Goal: Information Seeking & Learning: Learn about a topic

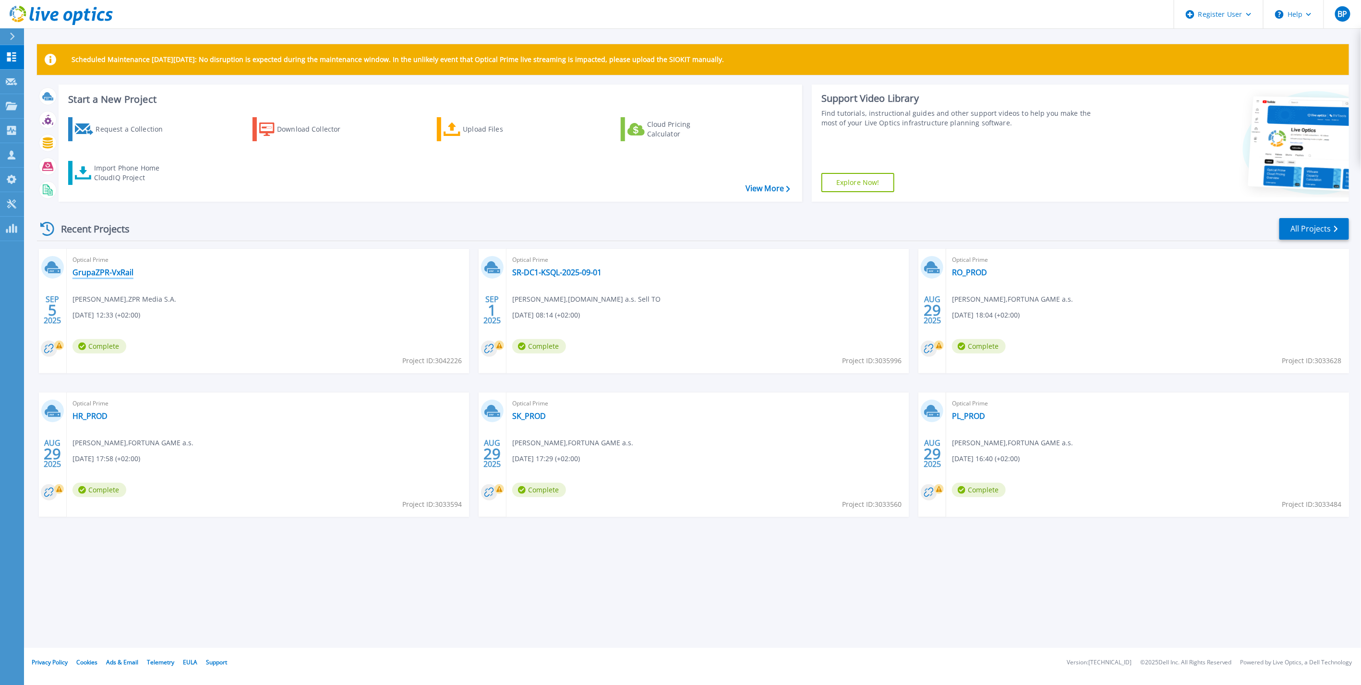
click at [106, 274] on link "GrupaZPR-VxRail" at bounding box center [102, 272] width 61 height 10
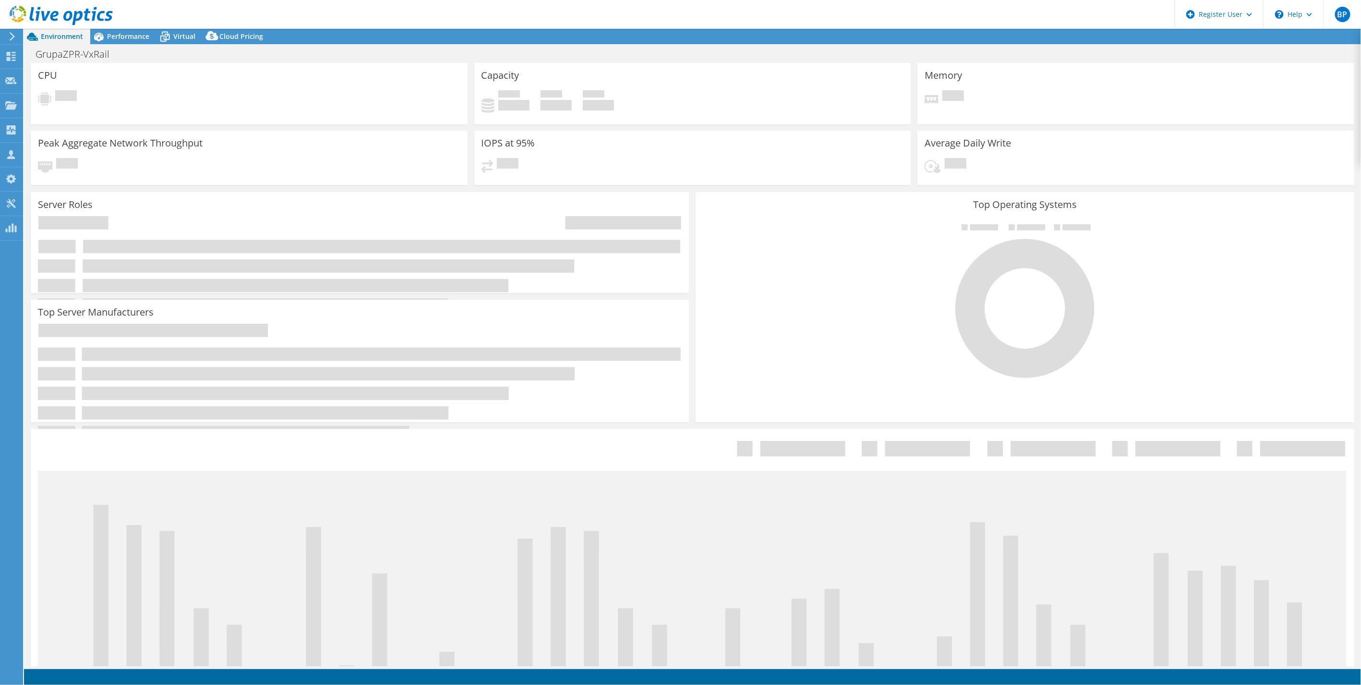
select select "EUFrankfurt"
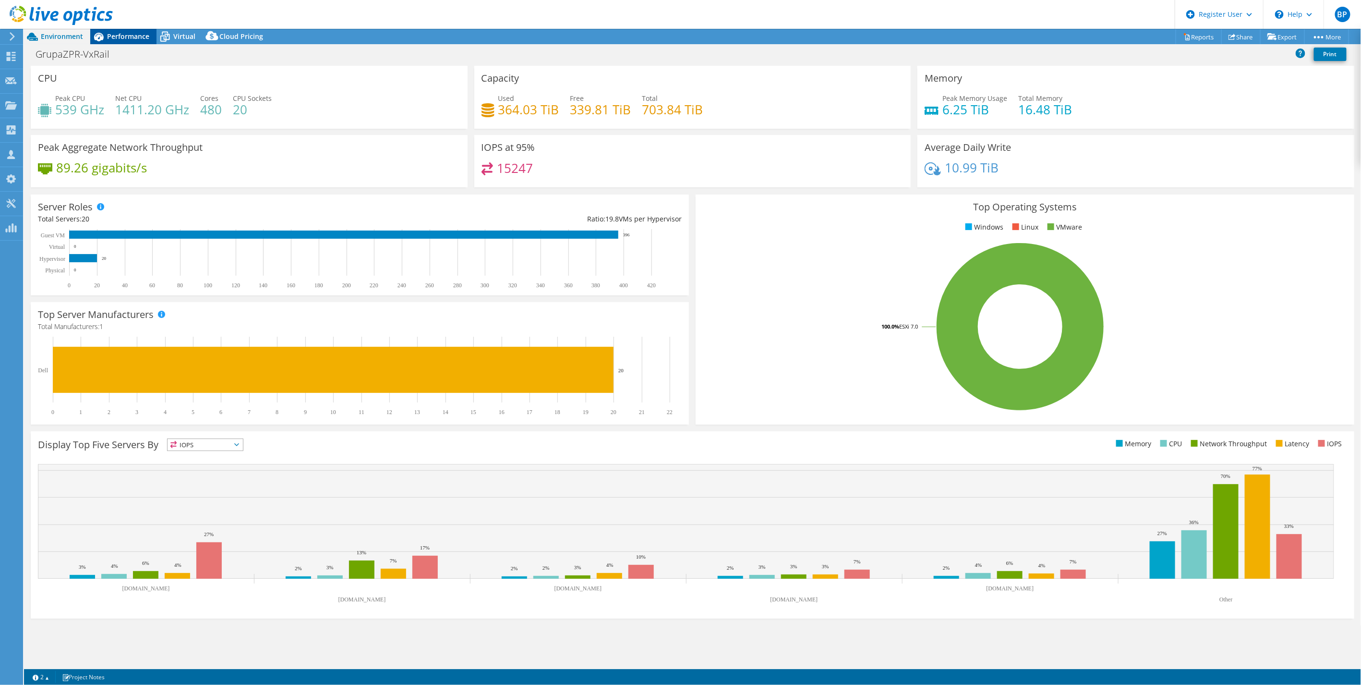
click at [120, 32] on span "Performance" at bounding box center [128, 36] width 42 height 9
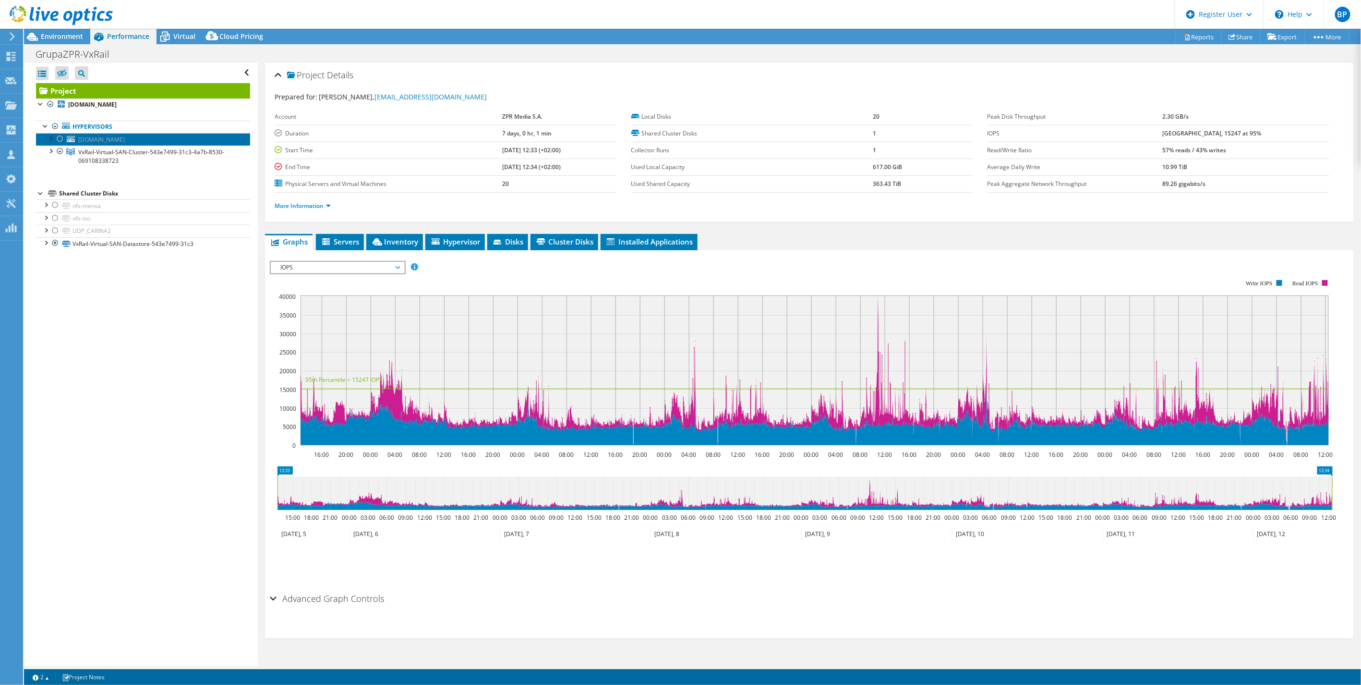
drag, startPoint x: 80, startPoint y: 133, endPoint x: 85, endPoint y: 138, distance: 7.2
click at [81, 135] on link "vsan-witness.grupazpr.pl" at bounding box center [143, 139] width 214 height 12
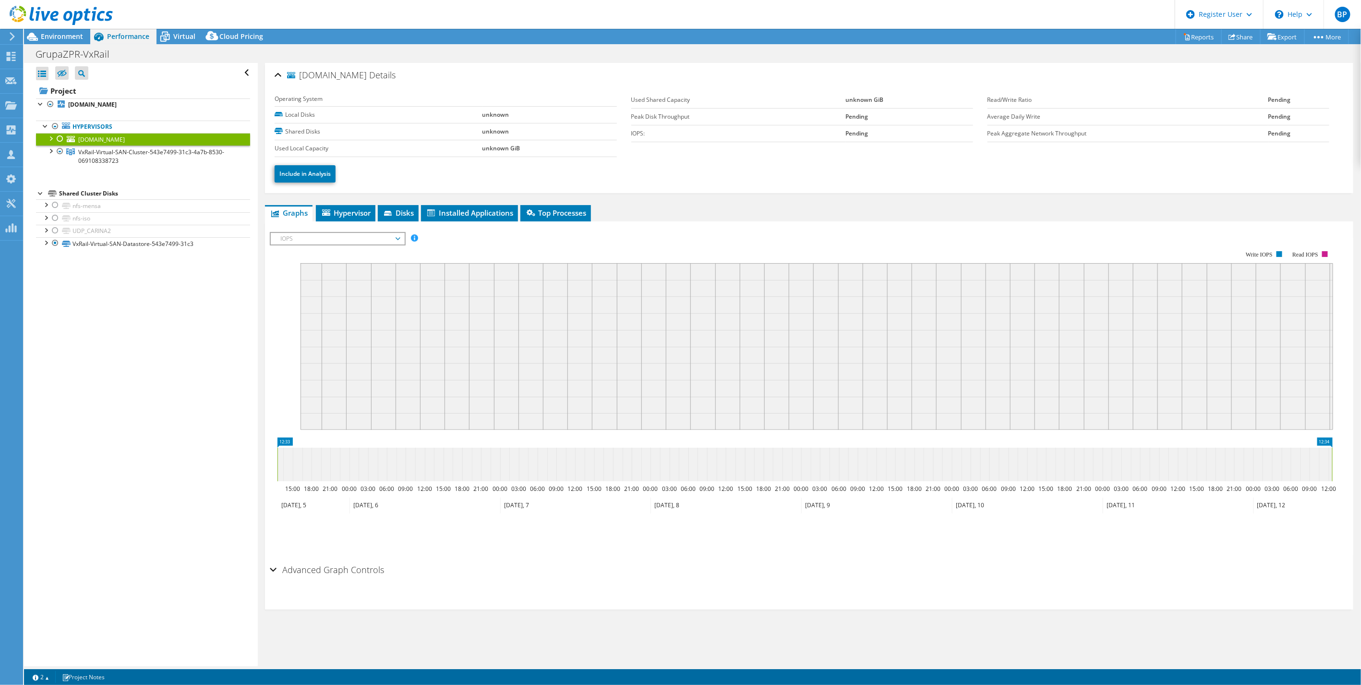
click at [52, 138] on div at bounding box center [51, 138] width 10 height 10
click at [53, 152] on div at bounding box center [51, 150] width 10 height 10
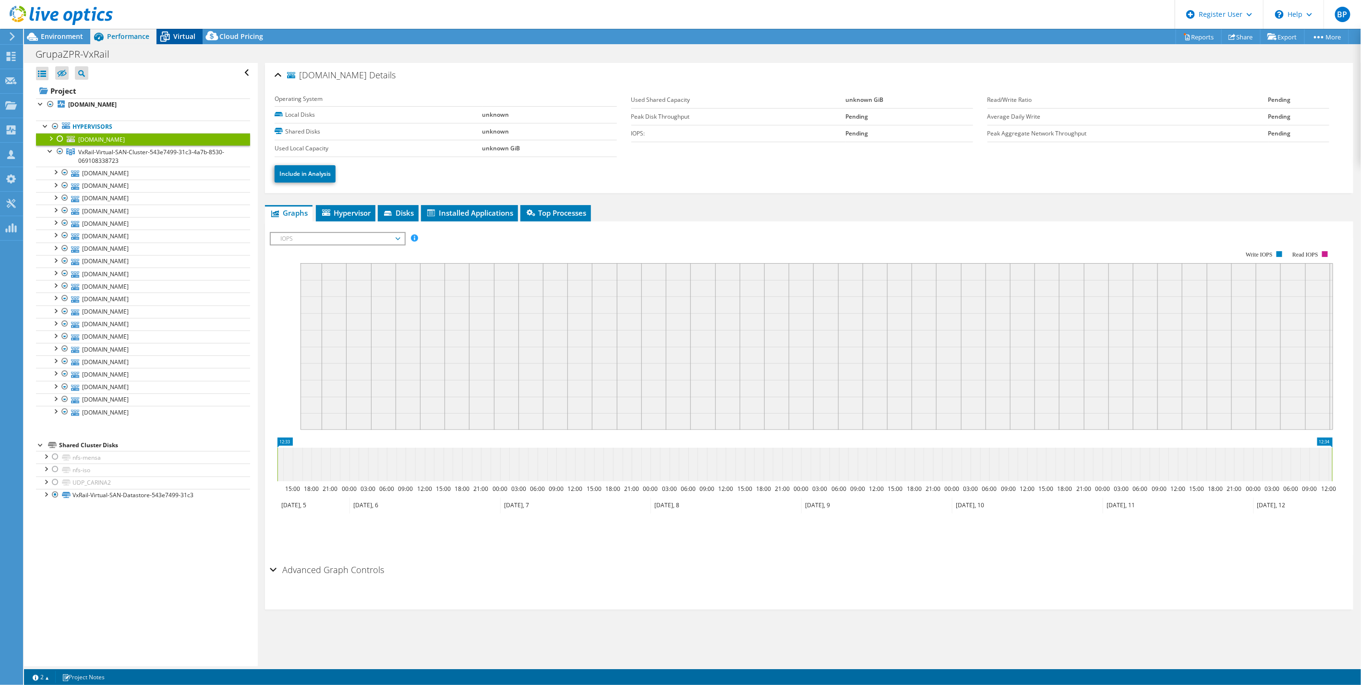
click at [173, 32] on span "Virtual" at bounding box center [184, 36] width 22 height 9
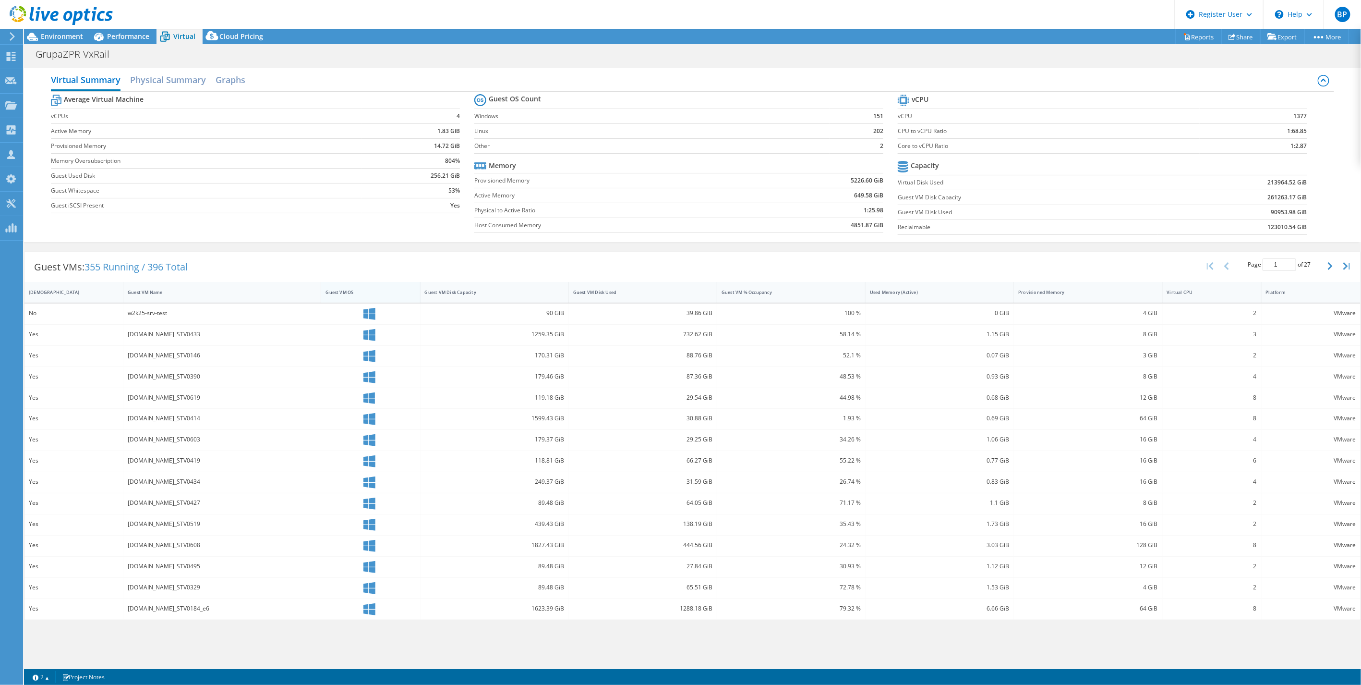
click at [353, 288] on div "Guest VM OS" at bounding box center [364, 292] width 87 height 15
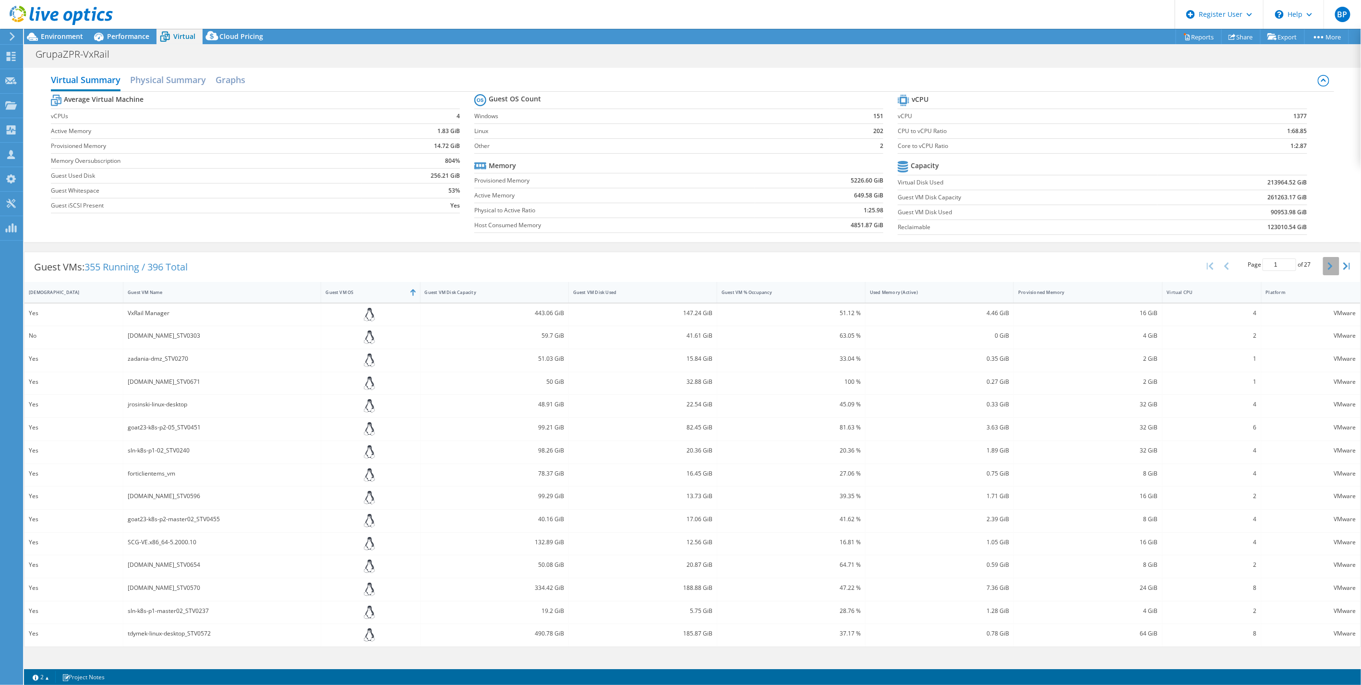
click at [1328, 264] on icon "button" at bounding box center [1330, 266] width 5 height 8
click at [1328, 263] on icon "button" at bounding box center [1330, 266] width 5 height 8
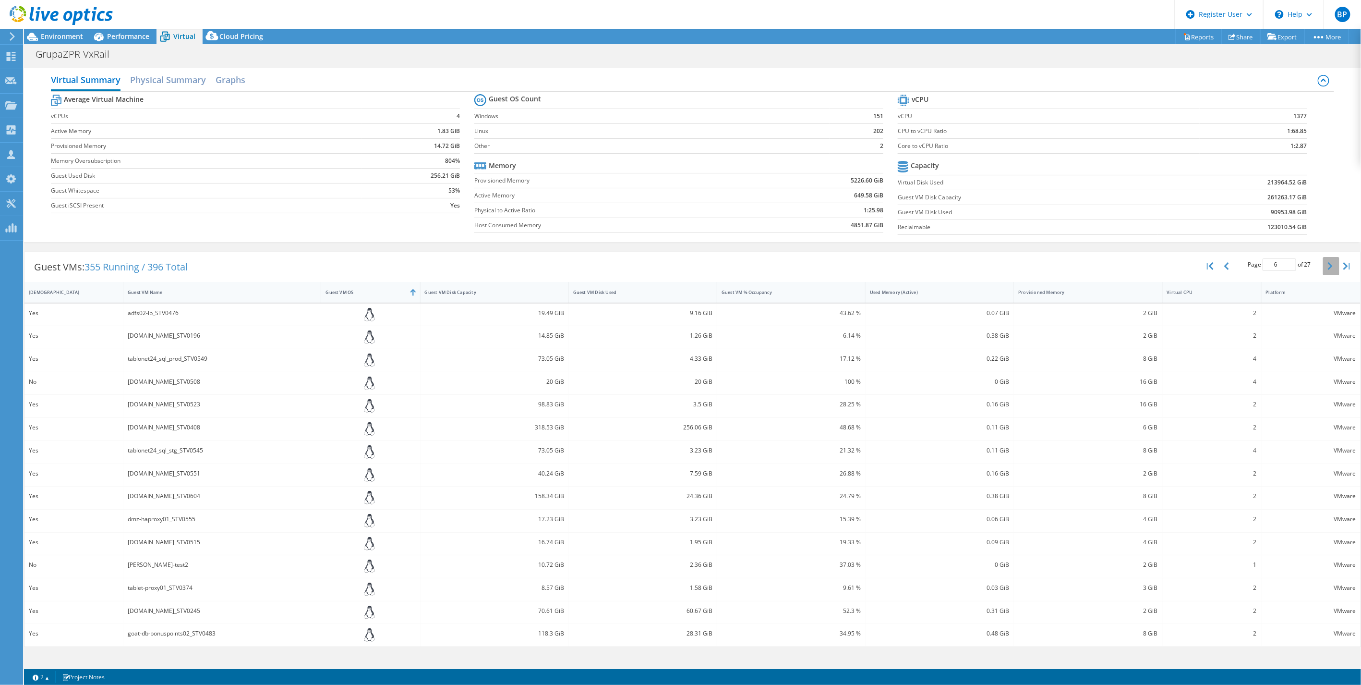
click at [1328, 263] on icon "button" at bounding box center [1330, 266] width 5 height 8
click at [1324, 263] on button "button" at bounding box center [1331, 266] width 16 height 18
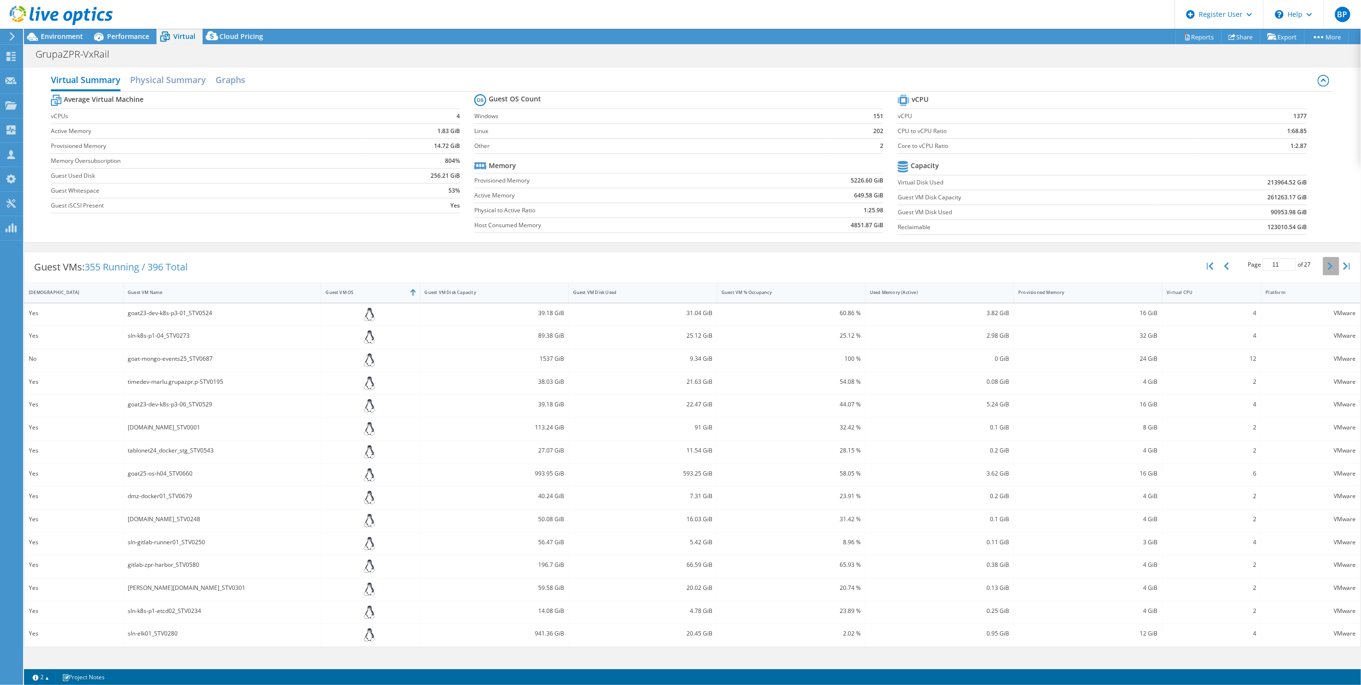
click at [1335, 260] on button "button" at bounding box center [1331, 266] width 16 height 18
click at [1326, 262] on button "button" at bounding box center [1331, 266] width 16 height 18
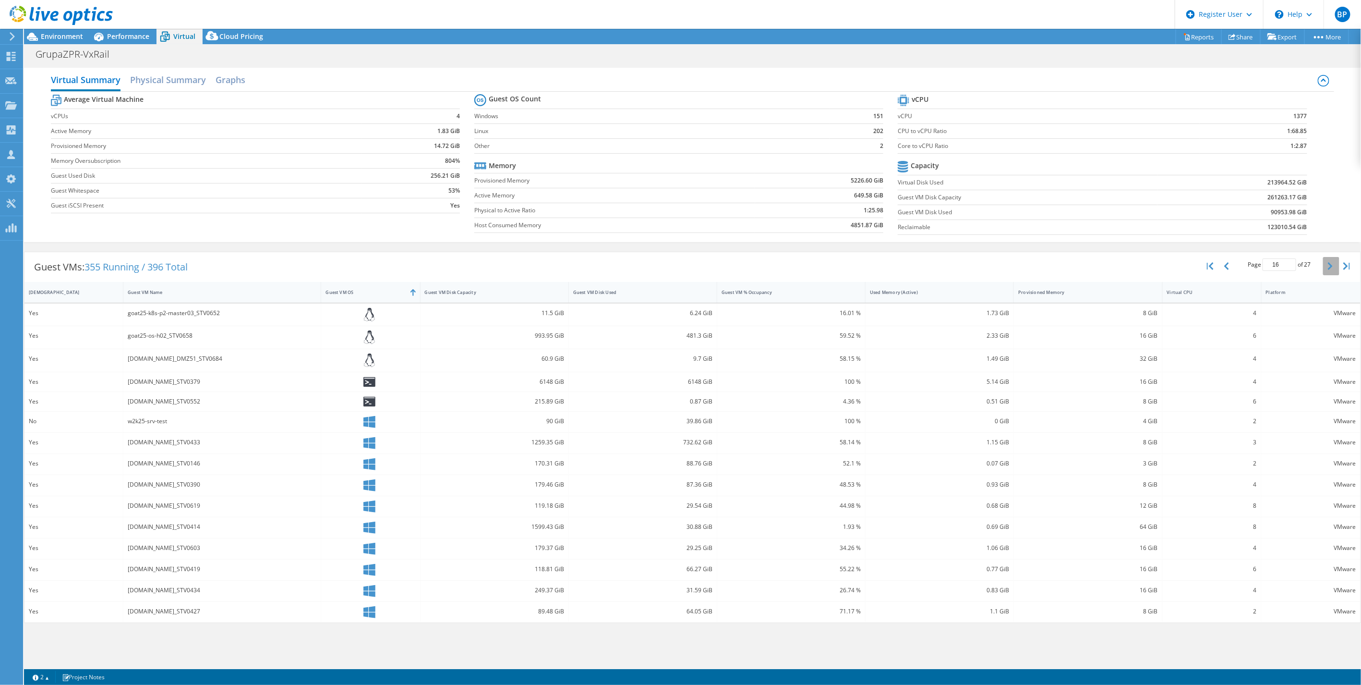
click at [1332, 258] on button "button" at bounding box center [1331, 266] width 16 height 18
type input "20"
